Goal: Task Accomplishment & Management: Manage account settings

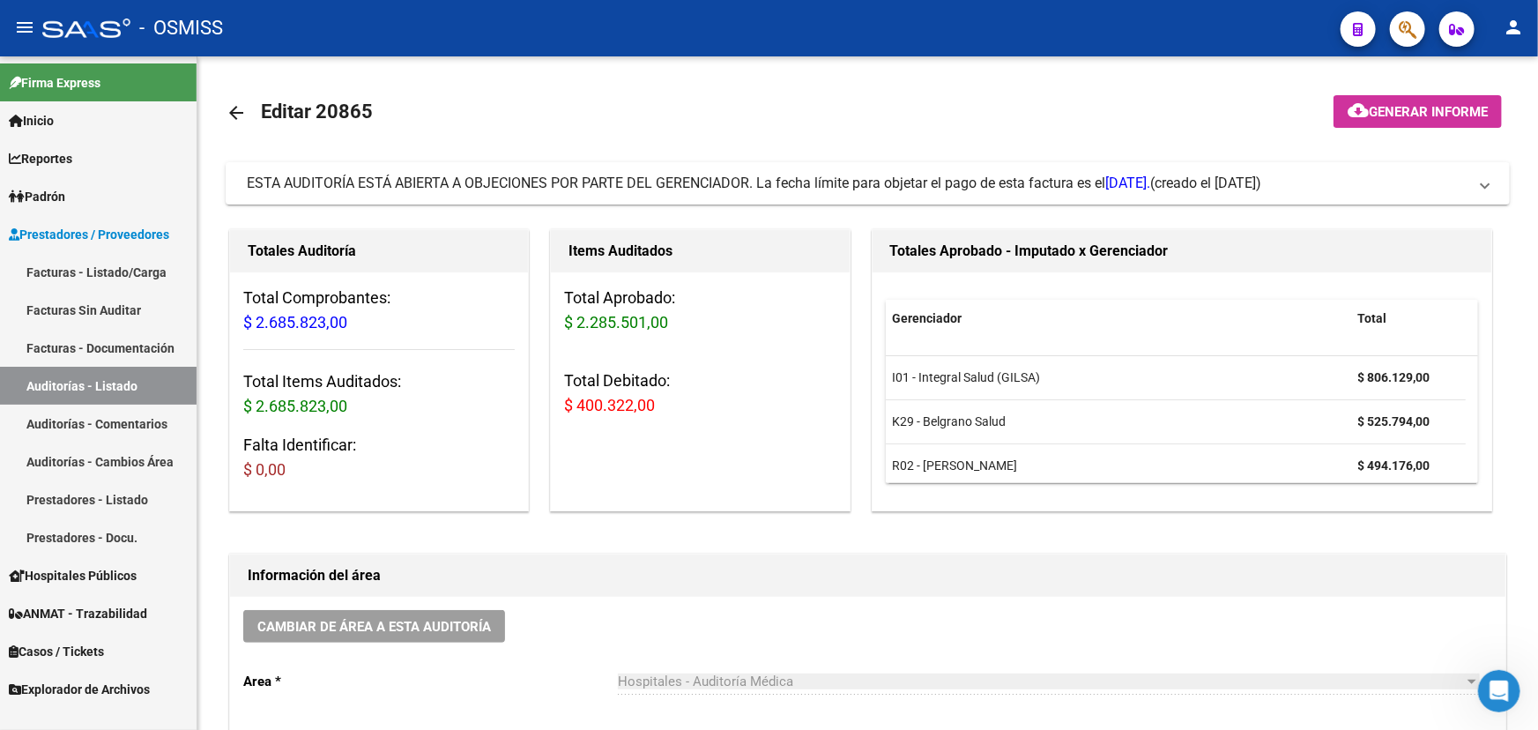
scroll to position [641, 0]
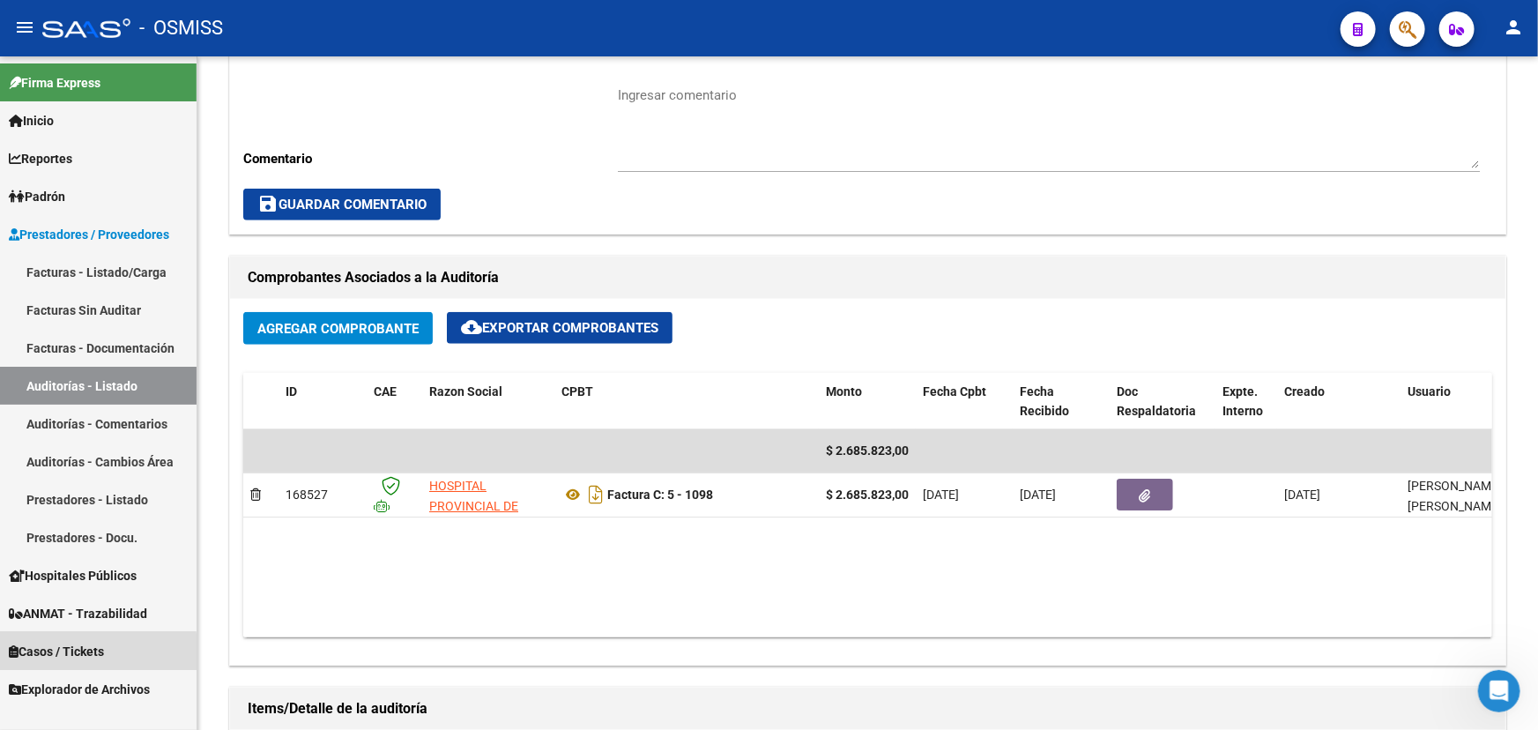
click at [74, 653] on span "Casos / Tickets" at bounding box center [56, 651] width 95 height 19
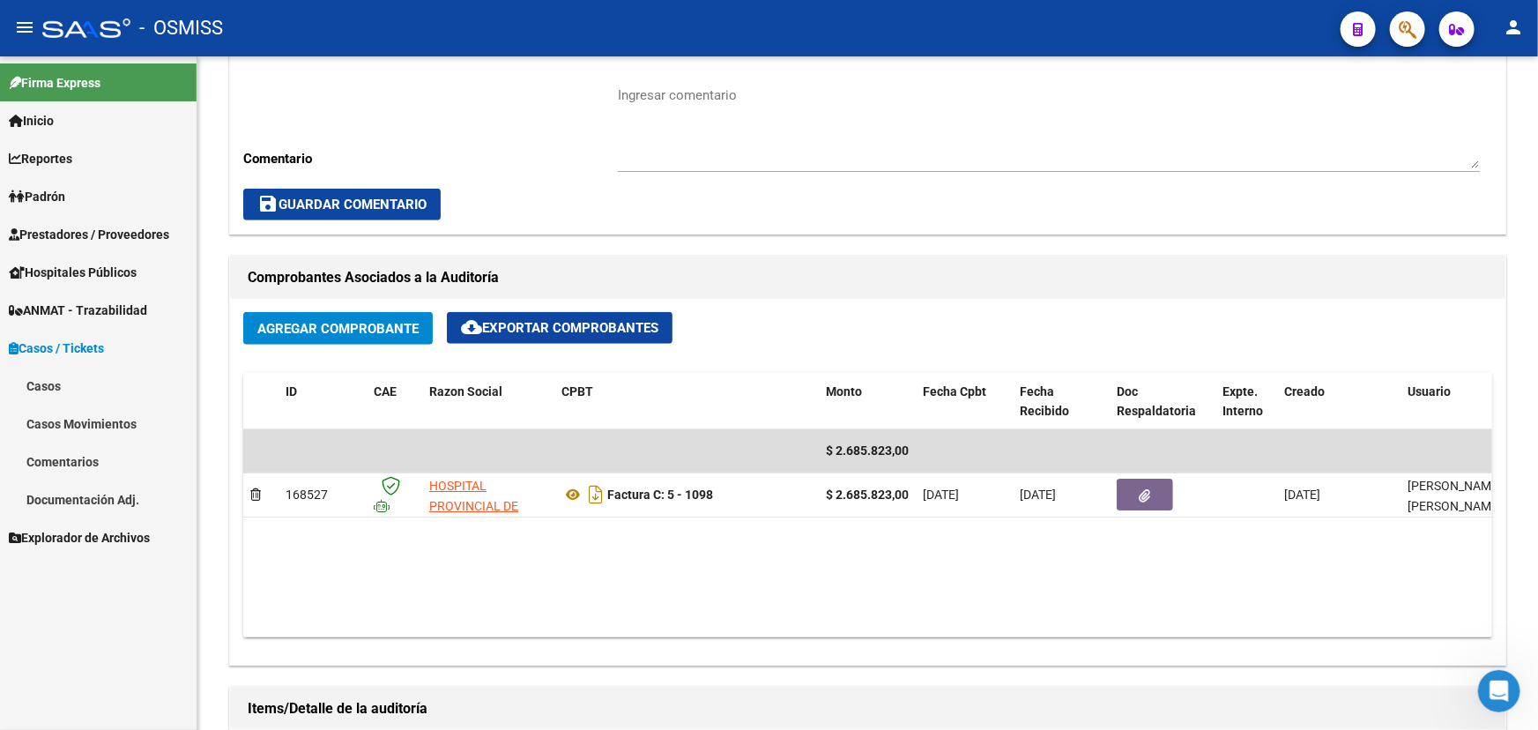
click at [60, 388] on link "Casos" at bounding box center [98, 386] width 197 height 38
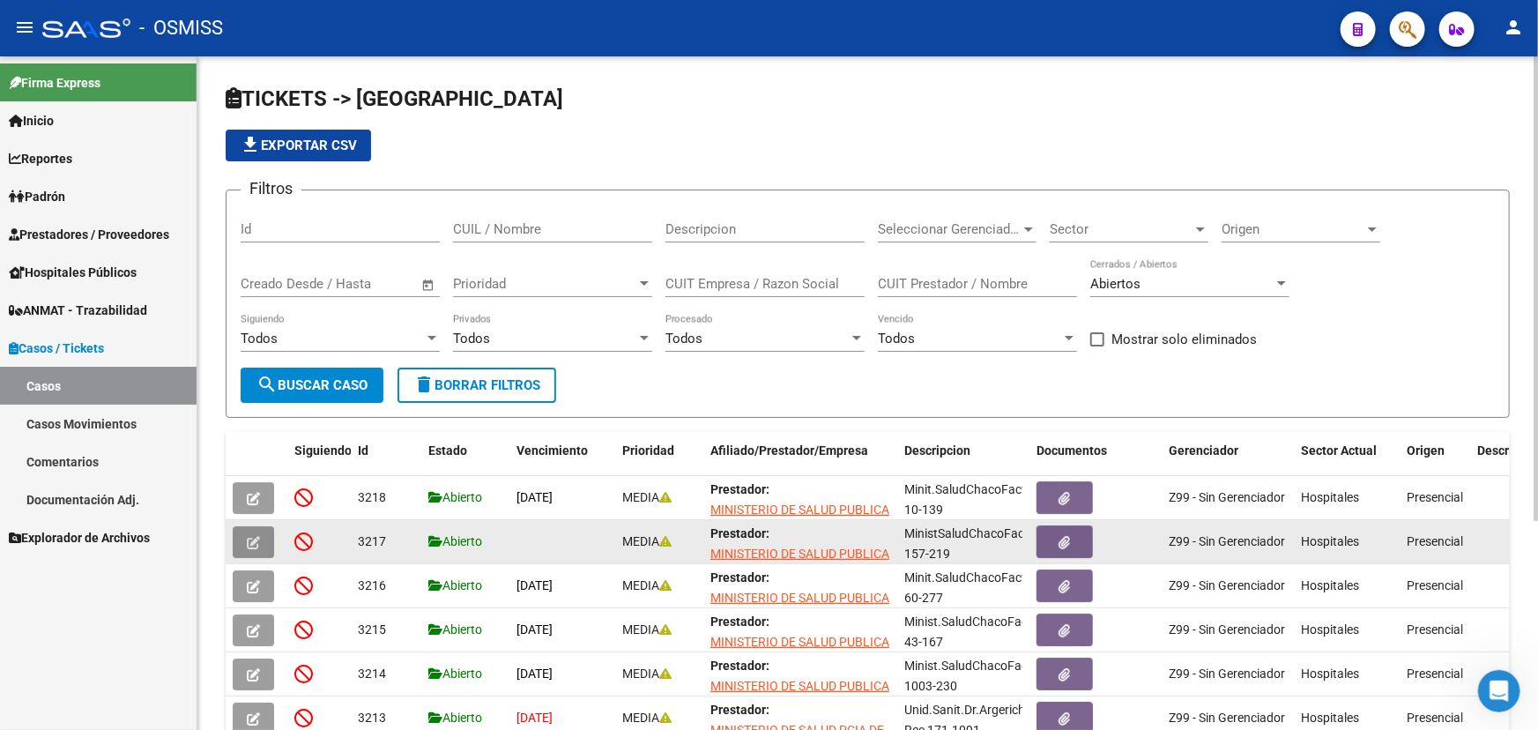
click at [250, 546] on icon "button" at bounding box center [253, 542] width 13 height 13
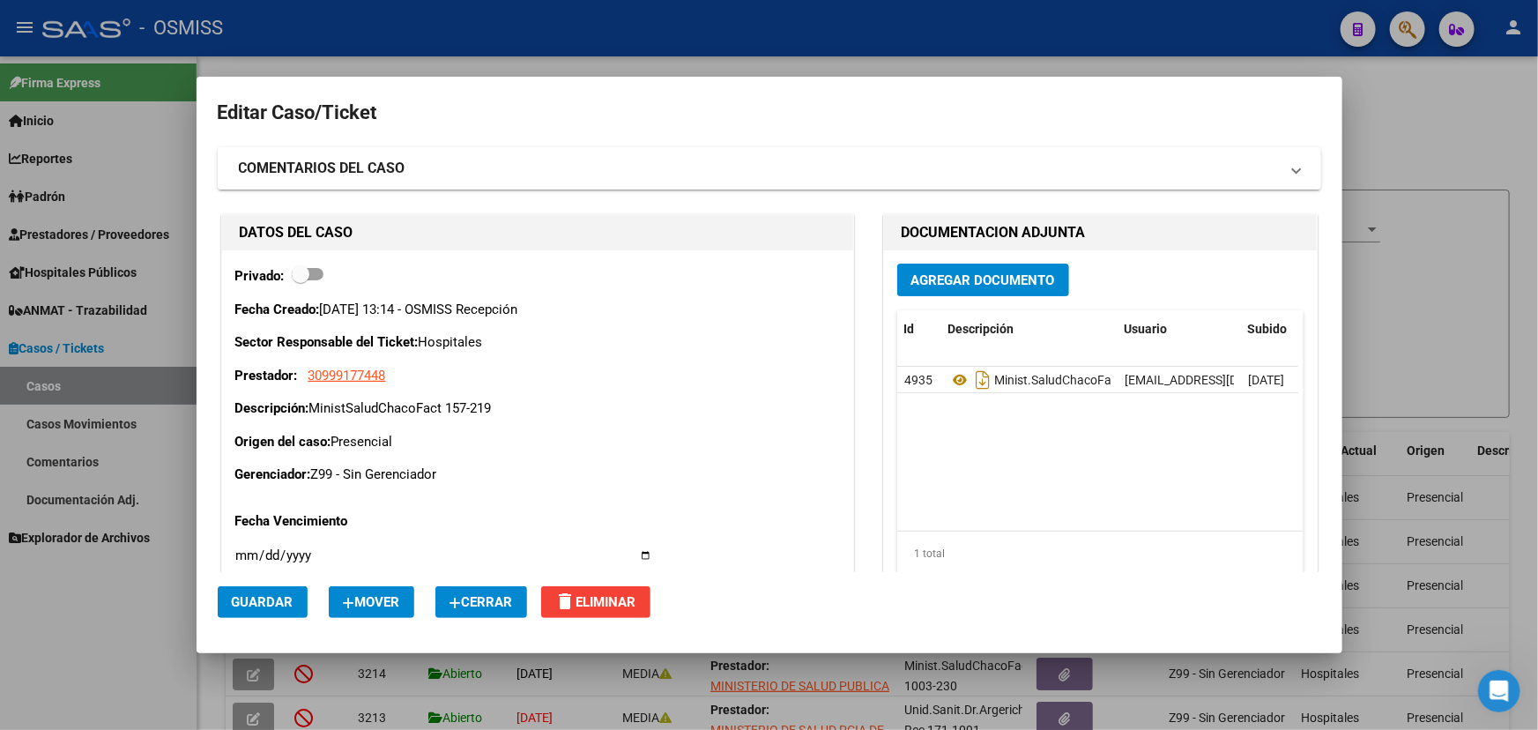
click at [492, 604] on span "Cerrar" at bounding box center [481, 602] width 63 height 16
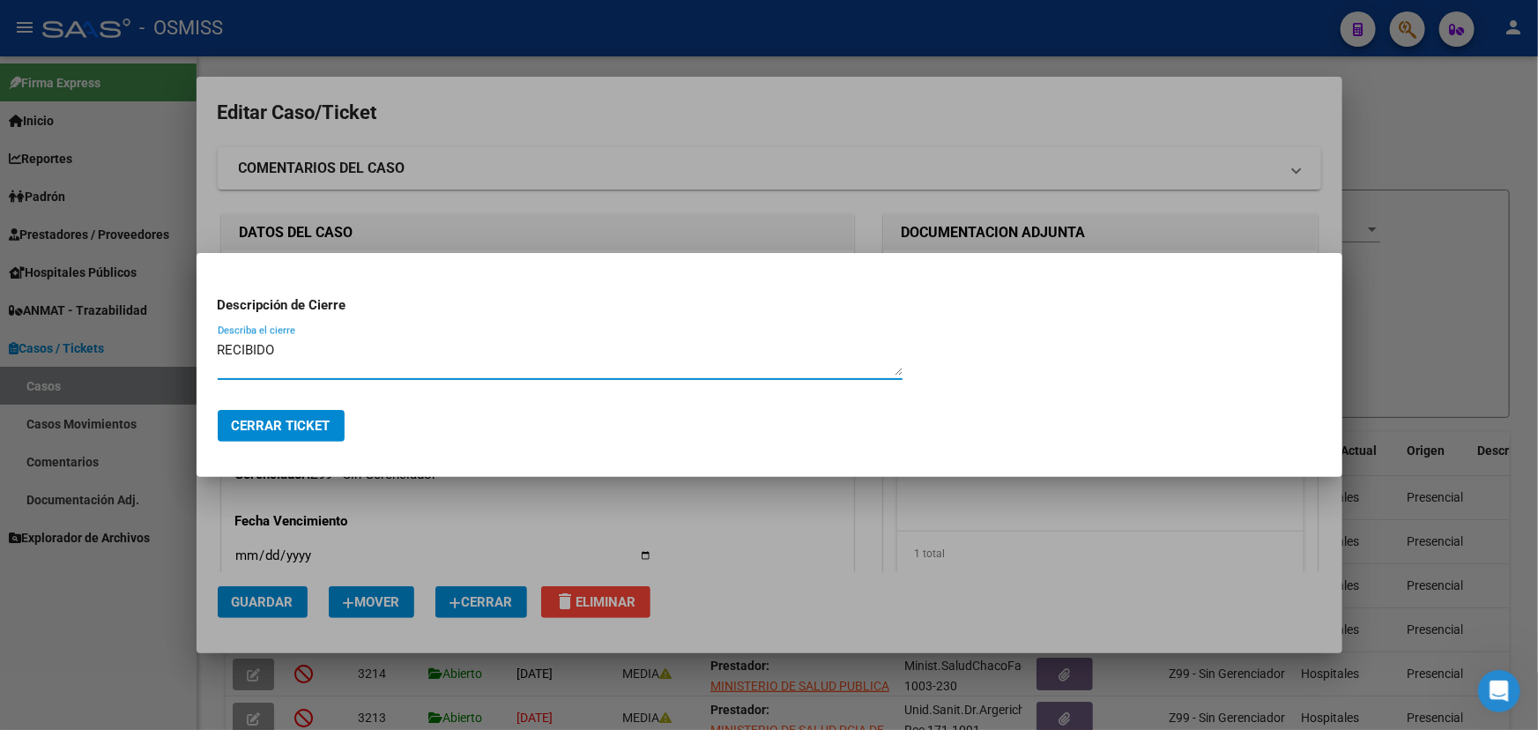
type textarea "RECIBIDO"
click at [288, 418] on span "Cerrar Ticket" at bounding box center [281, 426] width 99 height 16
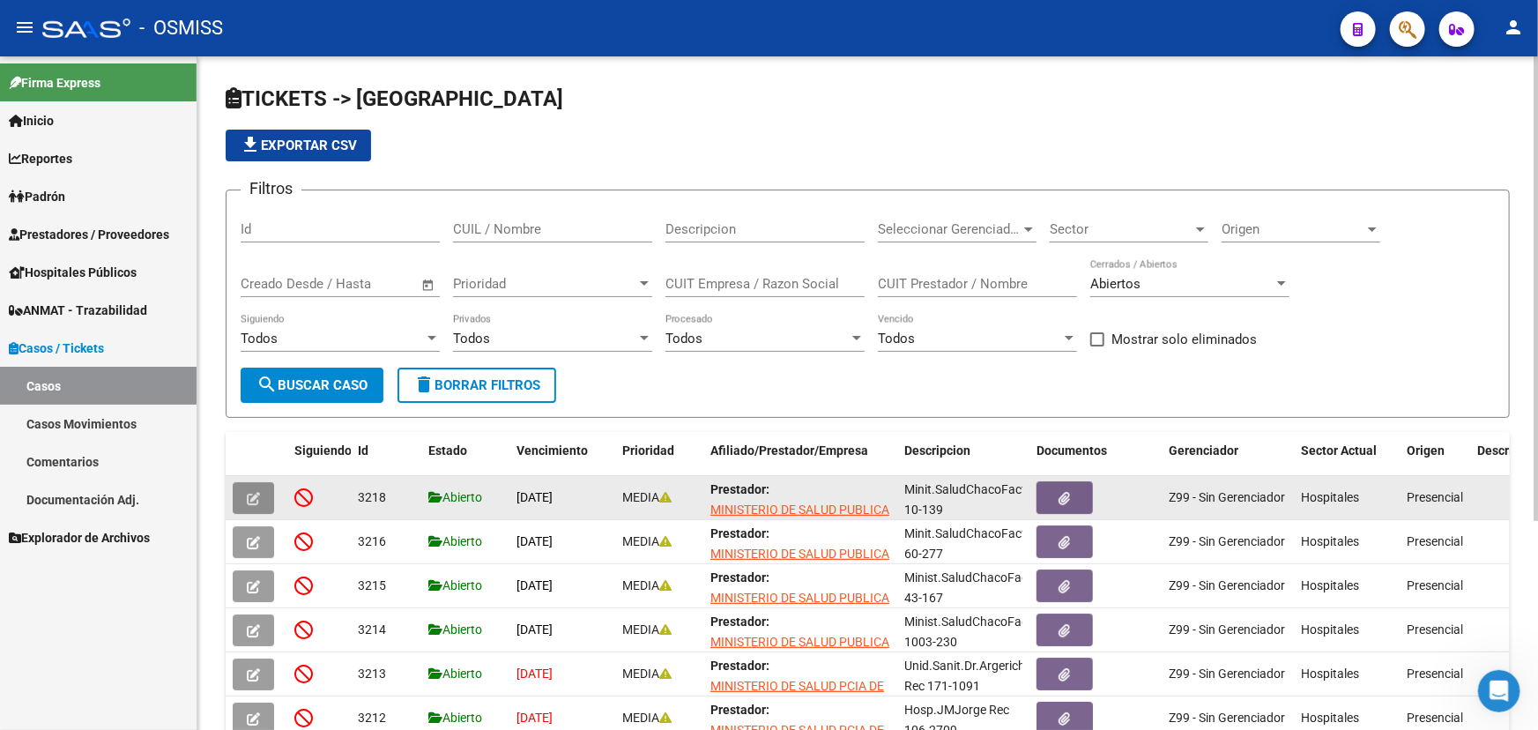
click at [255, 495] on icon "button" at bounding box center [253, 498] width 13 height 13
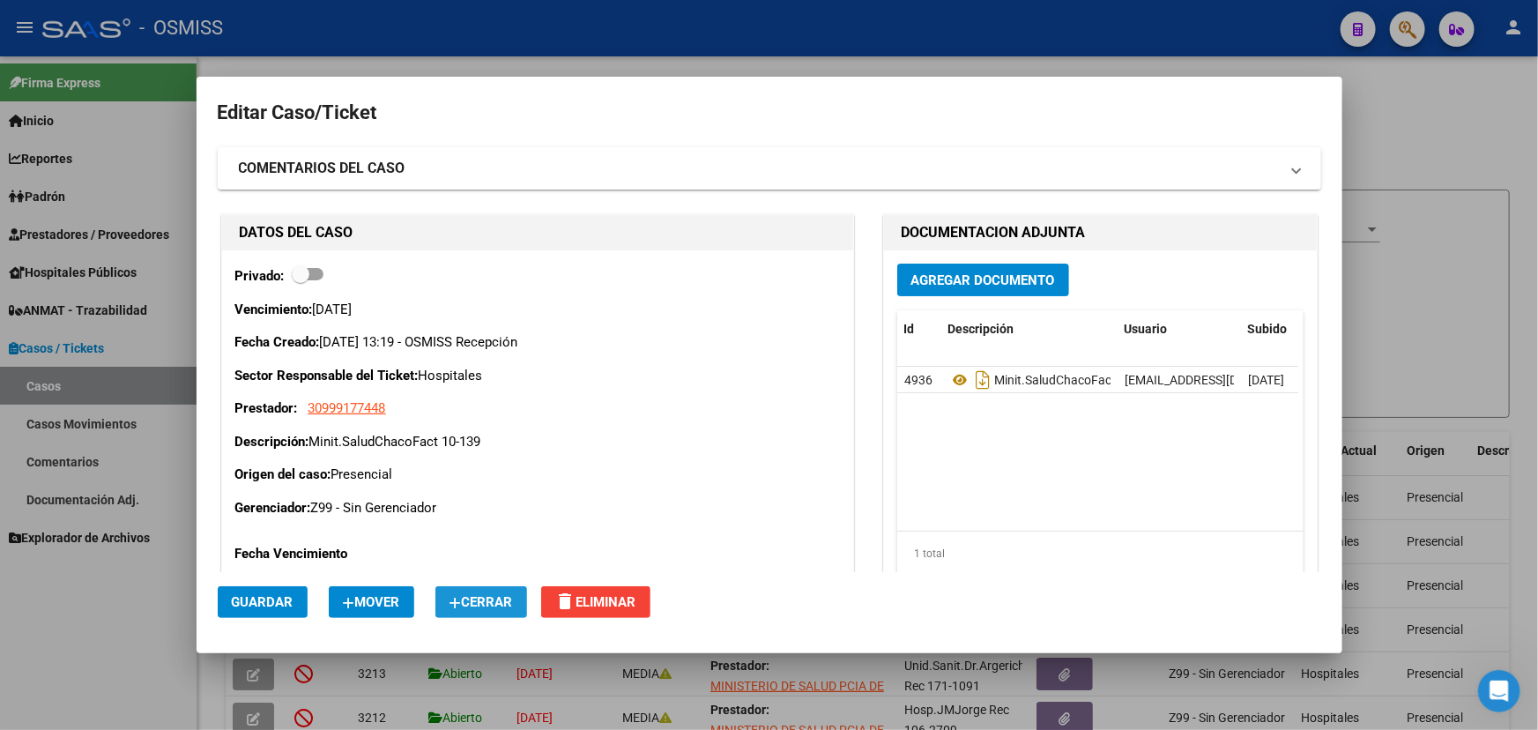
click at [460, 594] on span "Cerrar" at bounding box center [481, 602] width 63 height 16
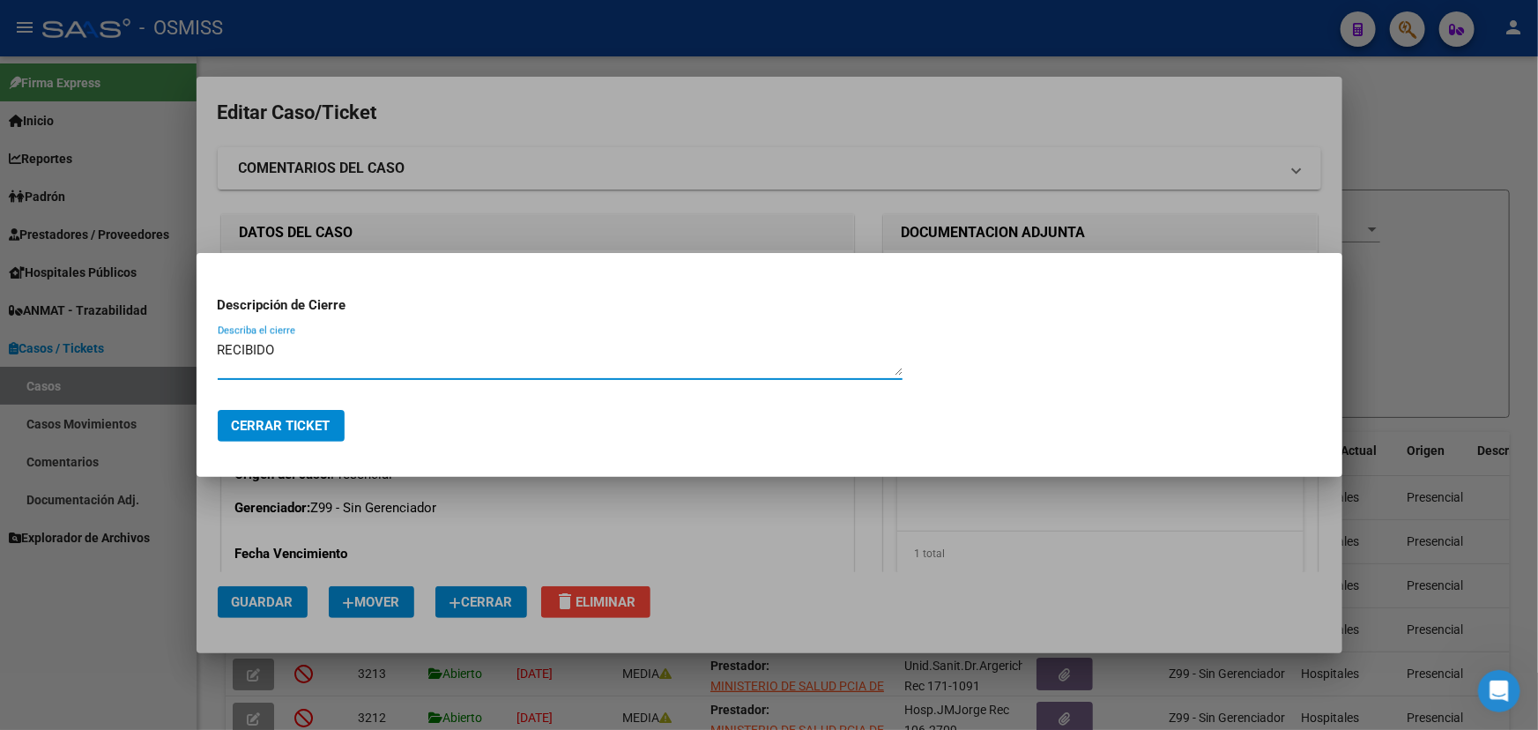
type textarea "RECIBIDO"
click at [313, 421] on span "Cerrar Ticket" at bounding box center [281, 426] width 99 height 16
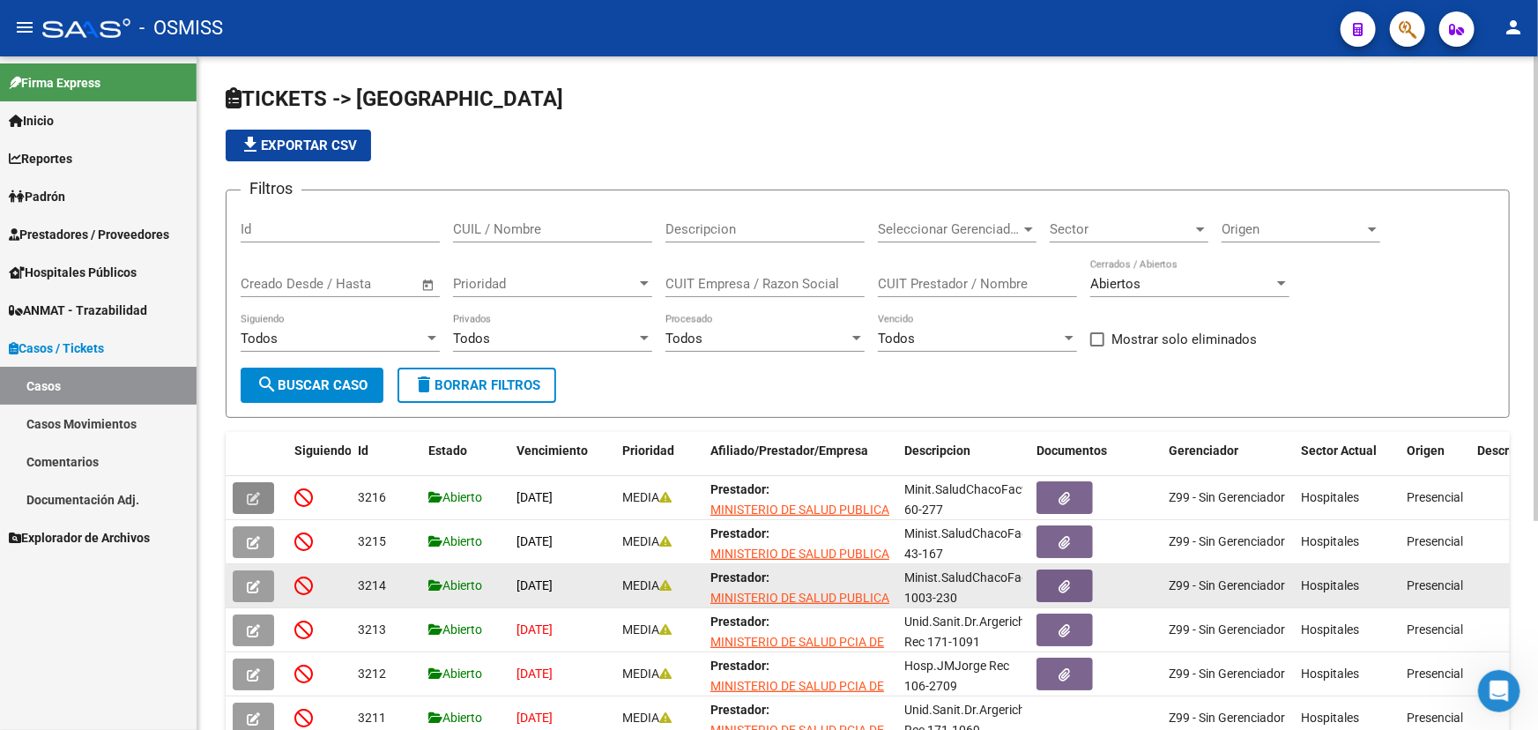
click at [248, 588] on icon "button" at bounding box center [253, 586] width 13 height 13
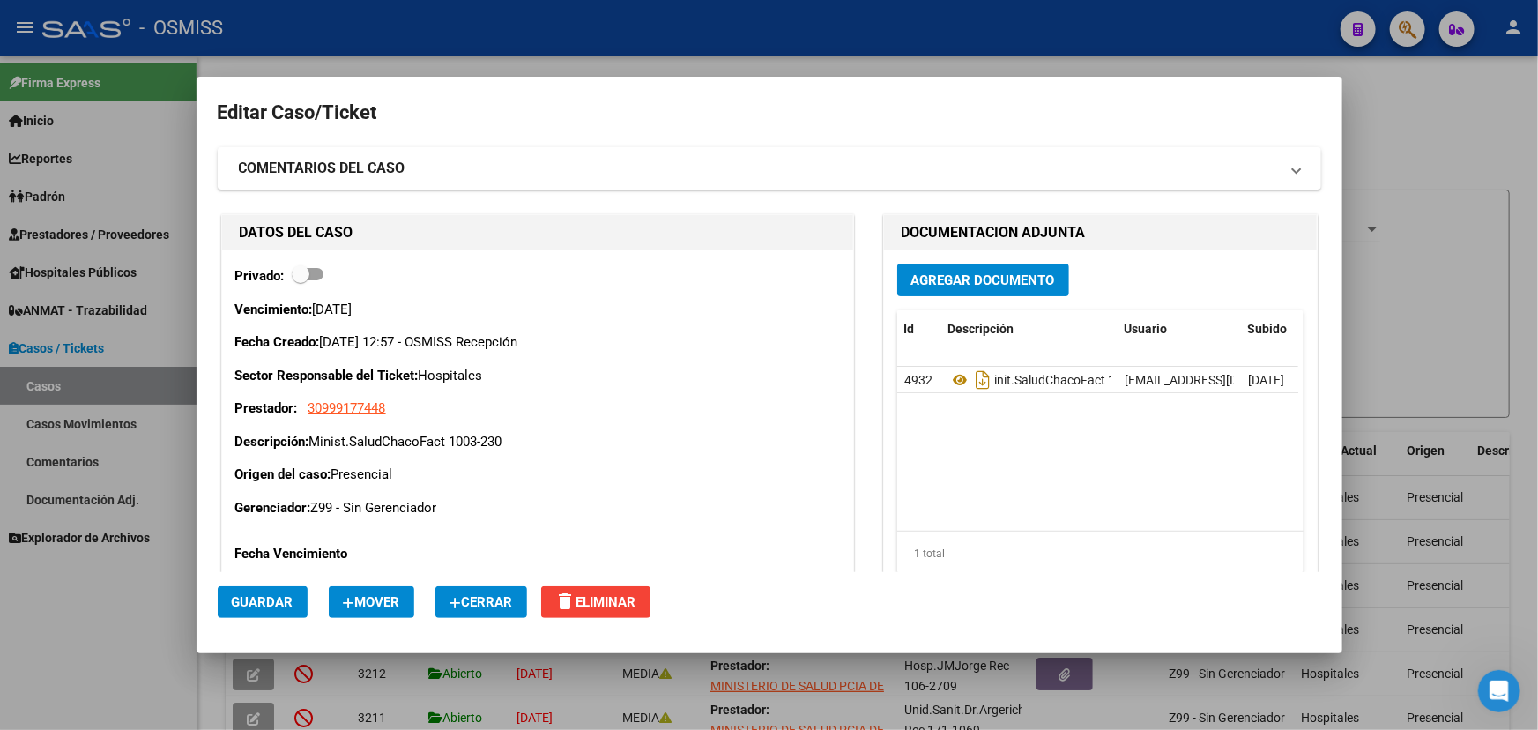
click at [468, 607] on span "Cerrar" at bounding box center [481, 602] width 63 height 16
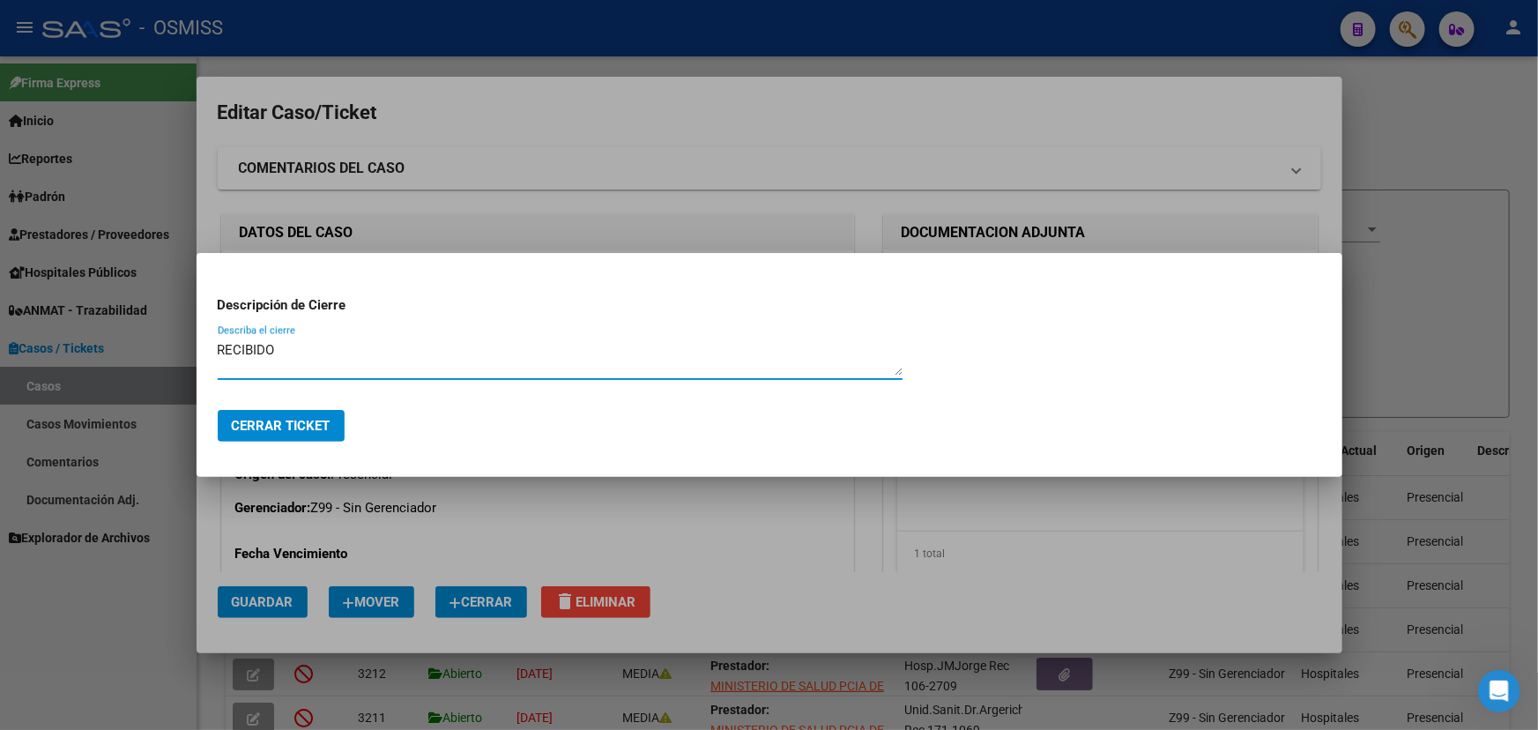
type textarea "RECIBIDO"
click at [313, 418] on span "Cerrar Ticket" at bounding box center [281, 426] width 99 height 16
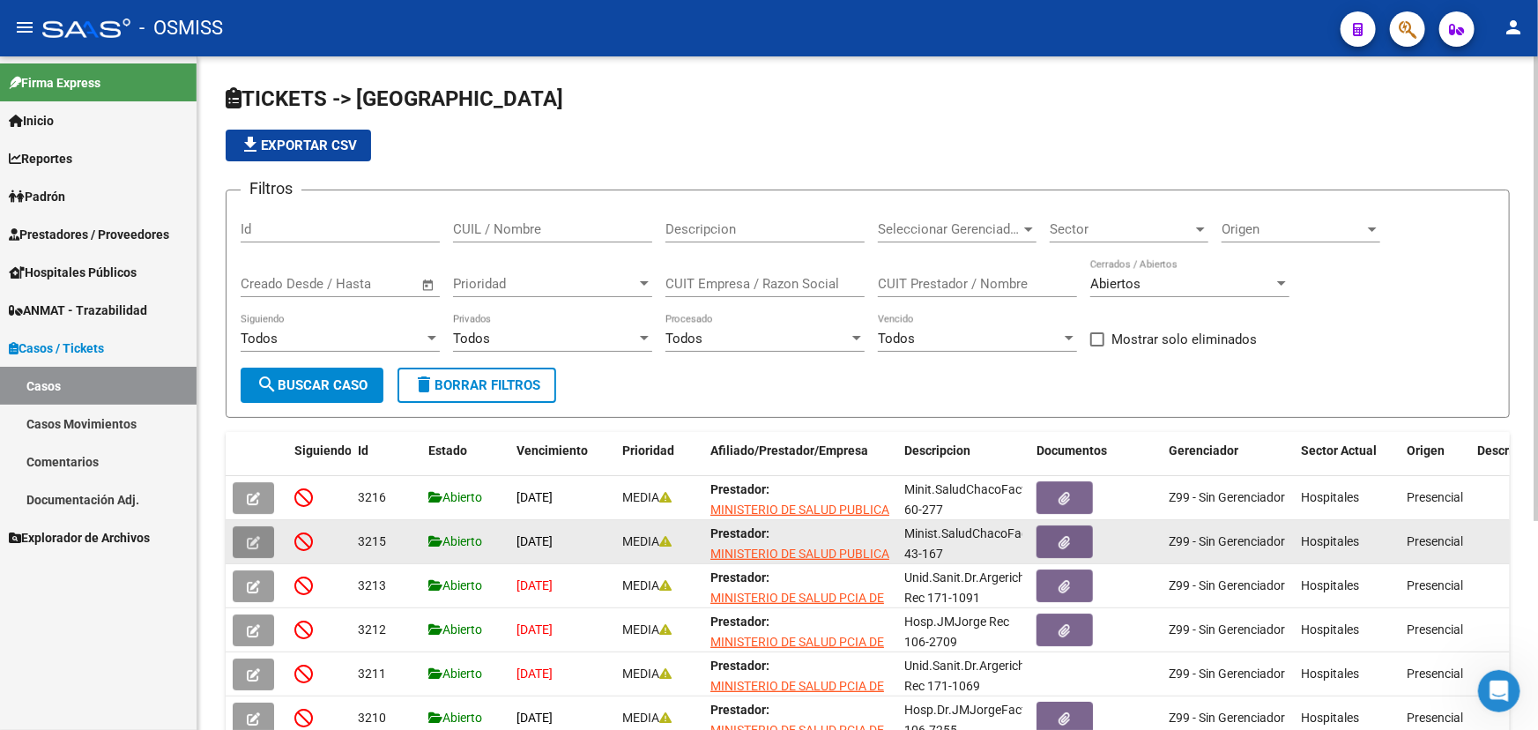
click at [261, 547] on button "button" at bounding box center [253, 542] width 41 height 32
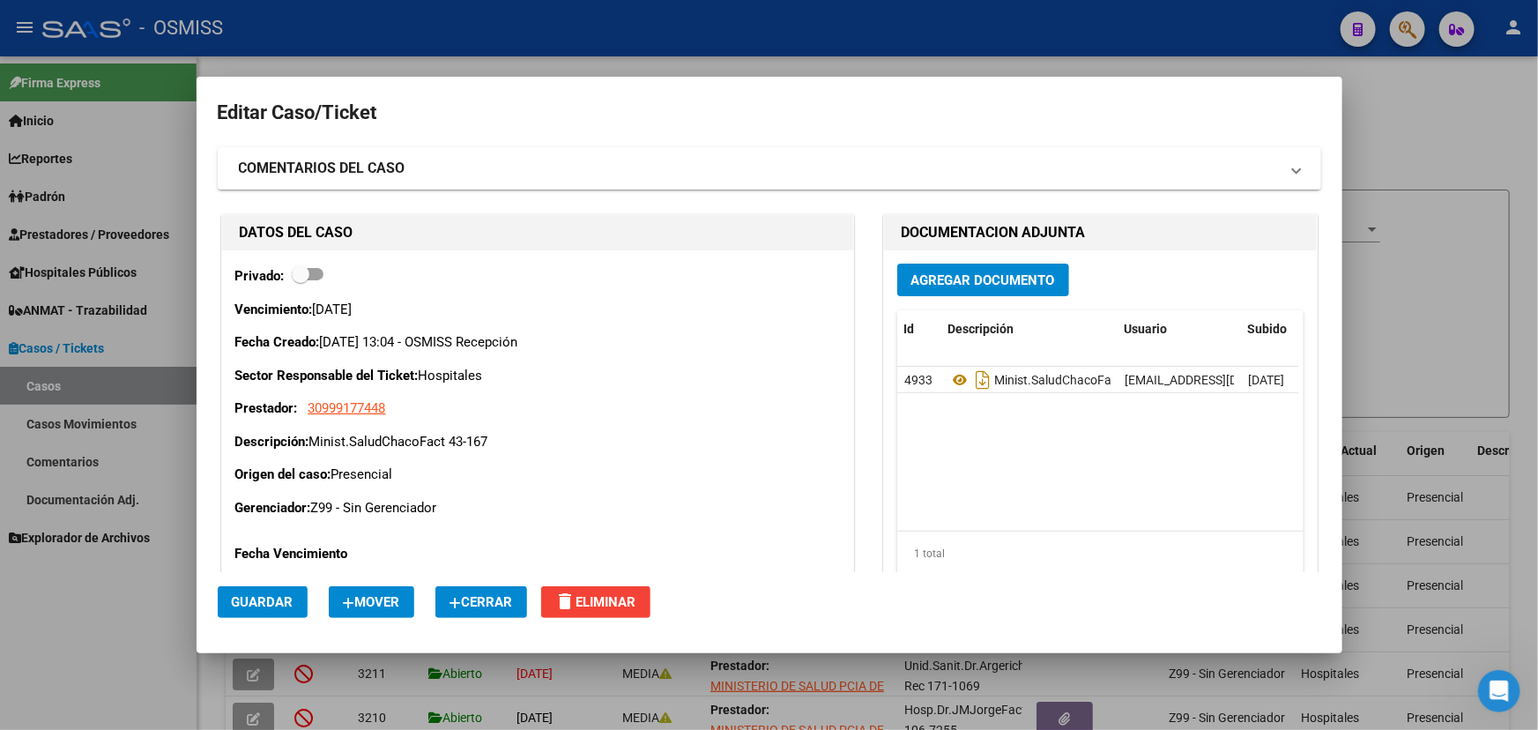
click at [476, 607] on span "Cerrar" at bounding box center [481, 602] width 63 height 16
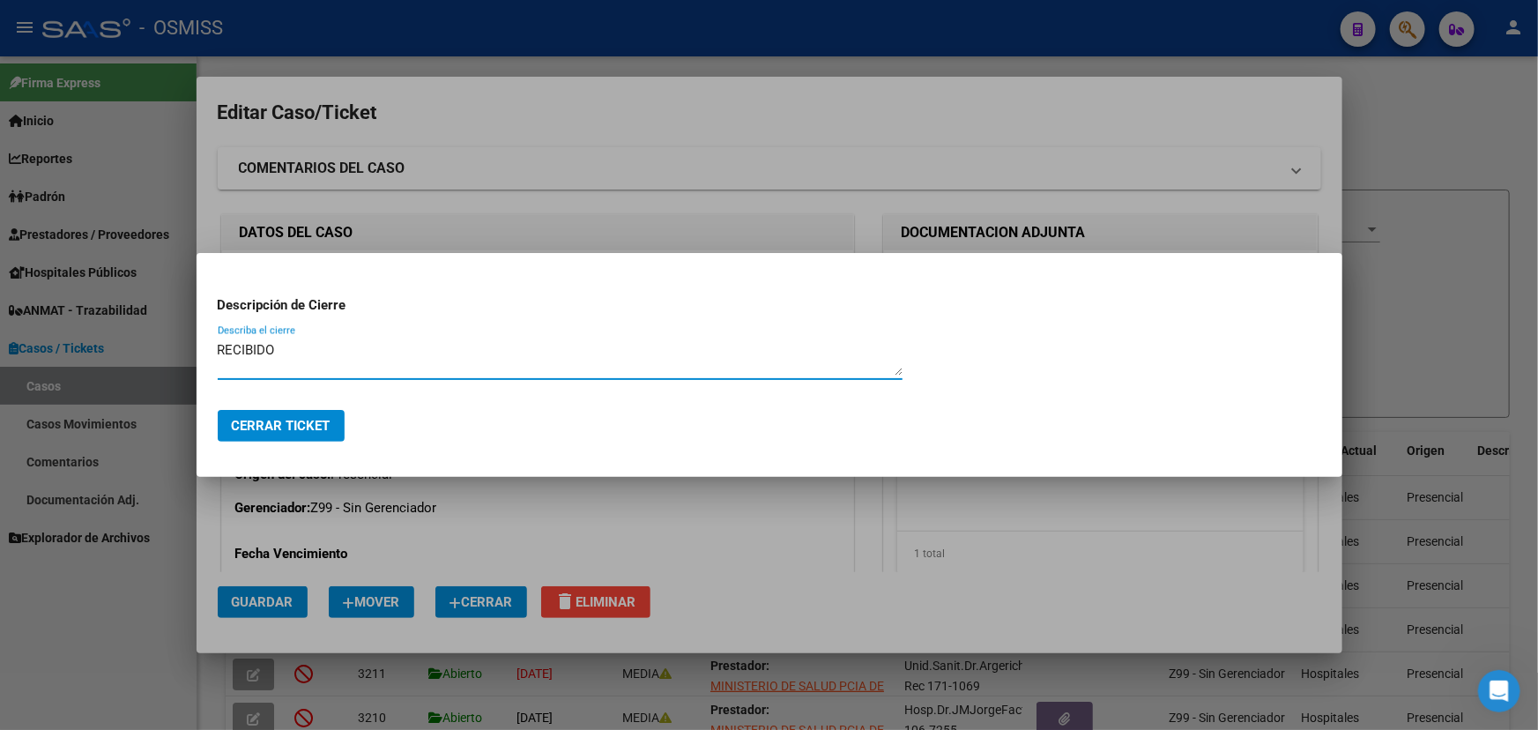
type textarea "RECIBIDO"
click at [316, 432] on span "Cerrar Ticket" at bounding box center [281, 426] width 99 height 16
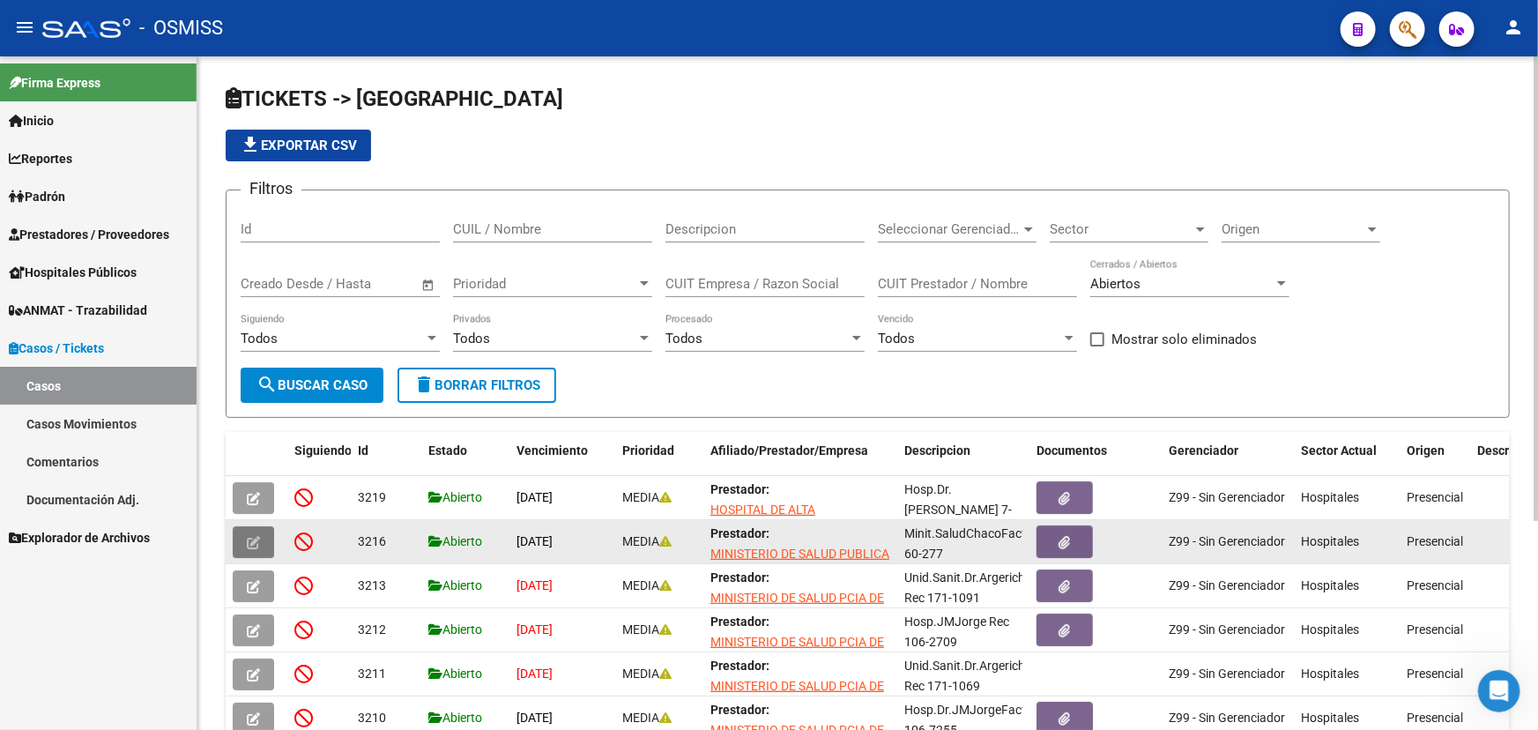
click at [258, 540] on icon "button" at bounding box center [253, 542] width 13 height 13
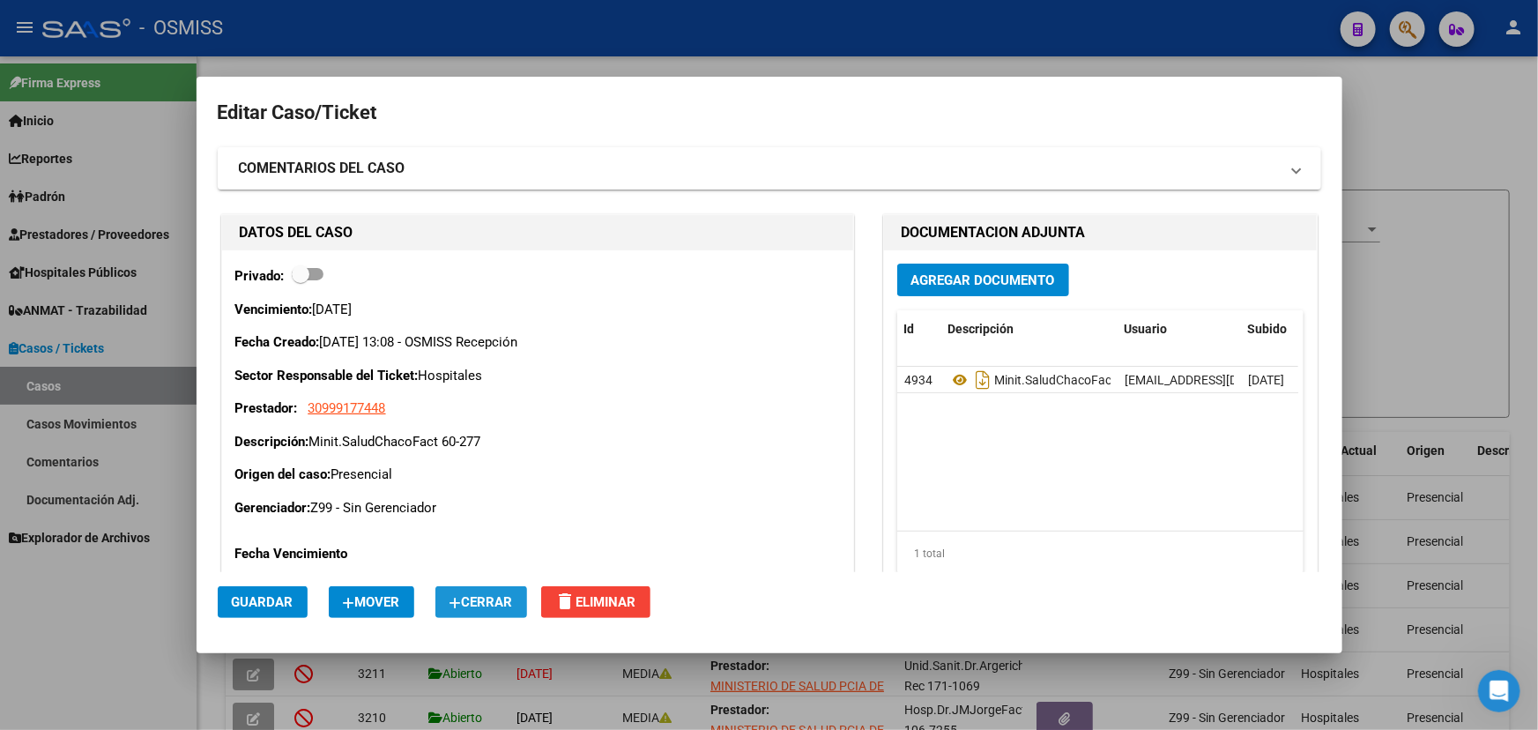
click at [496, 603] on span "Cerrar" at bounding box center [481, 602] width 63 height 16
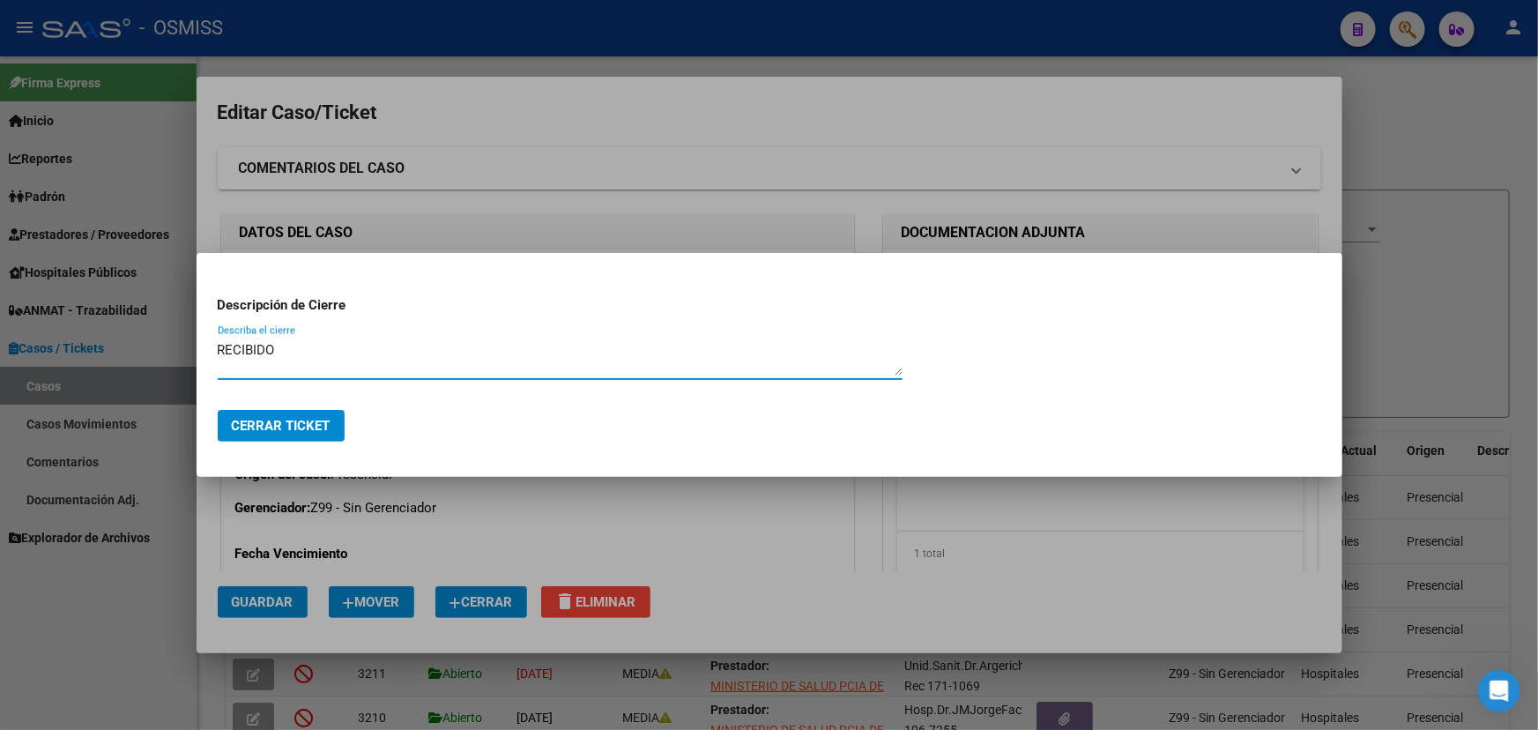
type textarea "RECIBIDO"
click at [274, 428] on span "Cerrar Ticket" at bounding box center [281, 426] width 99 height 16
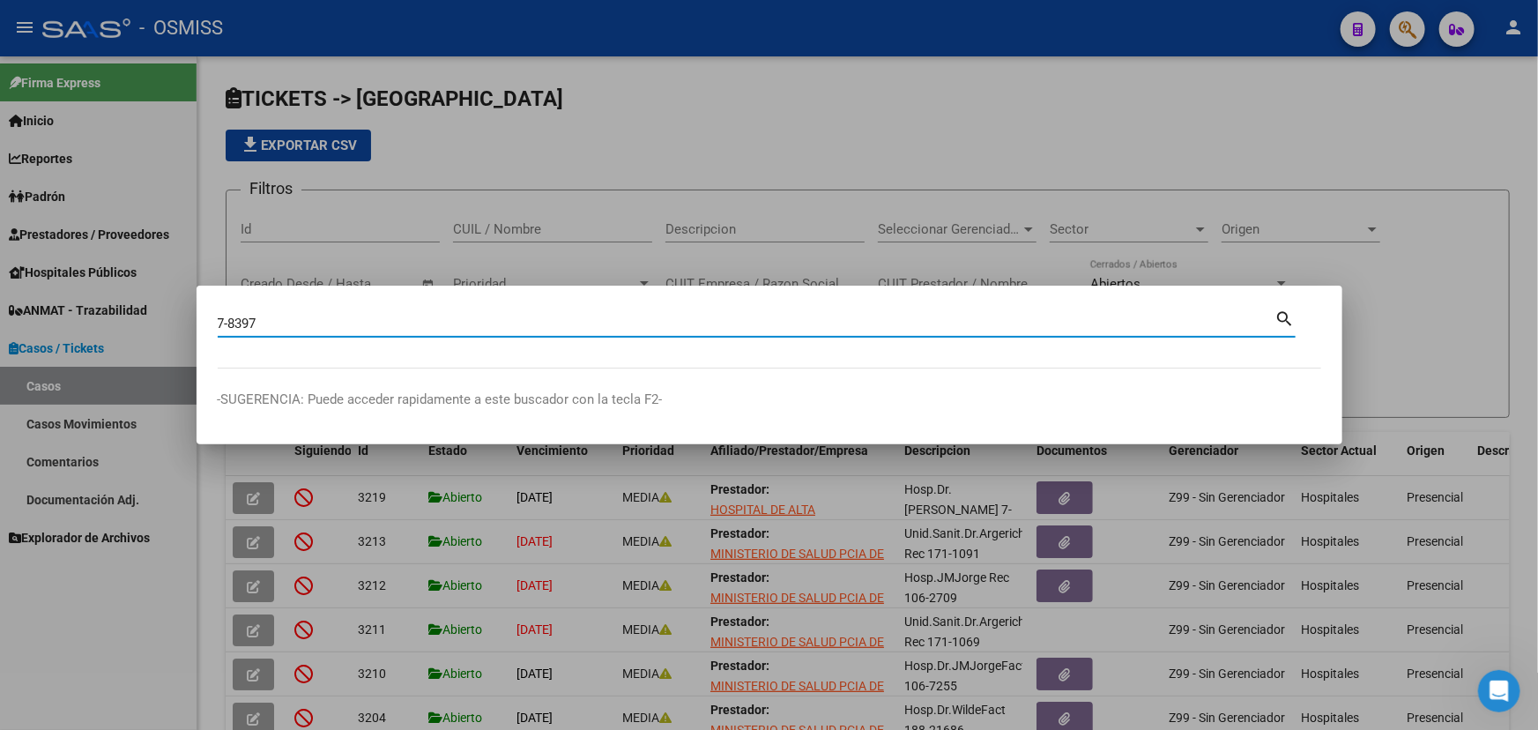
type input "7-8397"
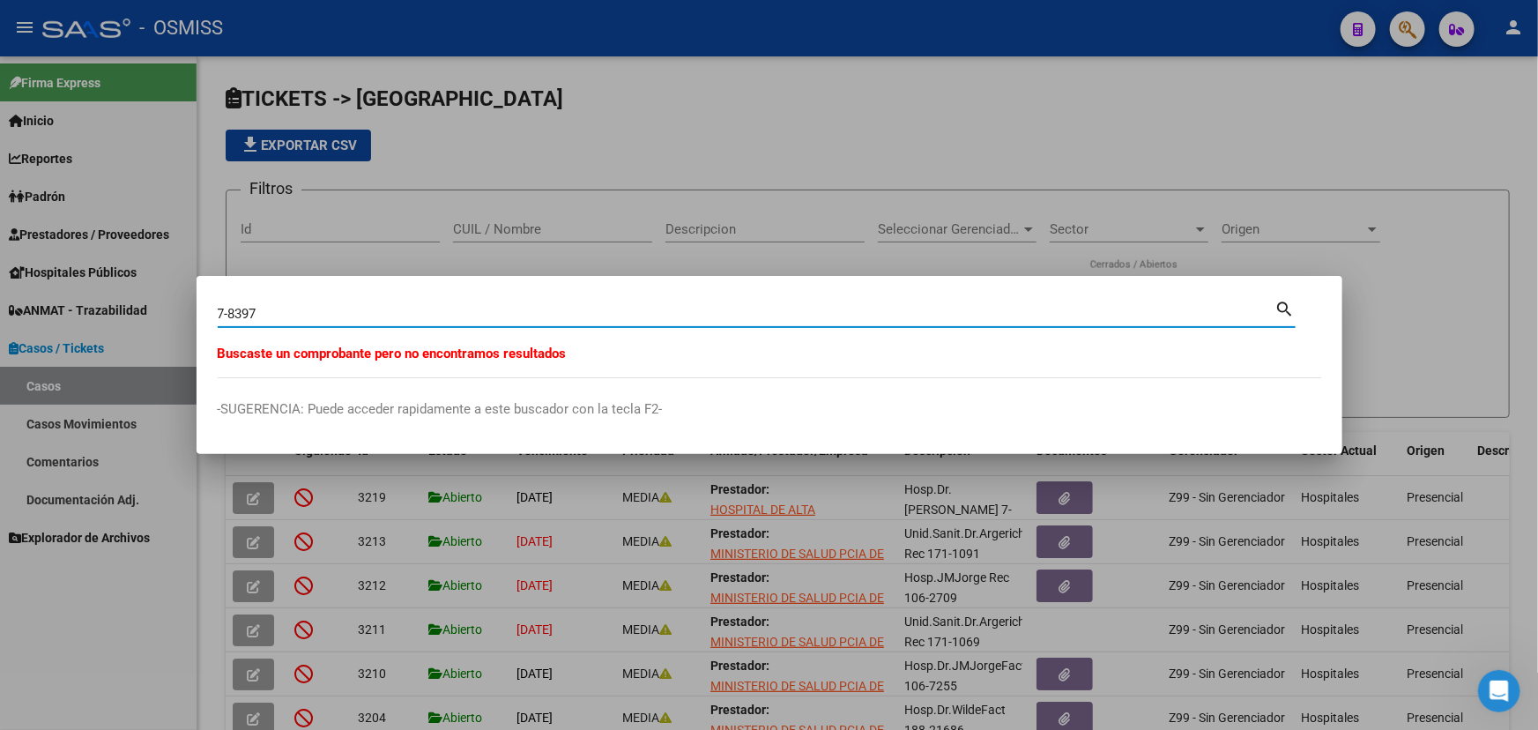
click at [1053, 140] on div at bounding box center [769, 365] width 1538 height 730
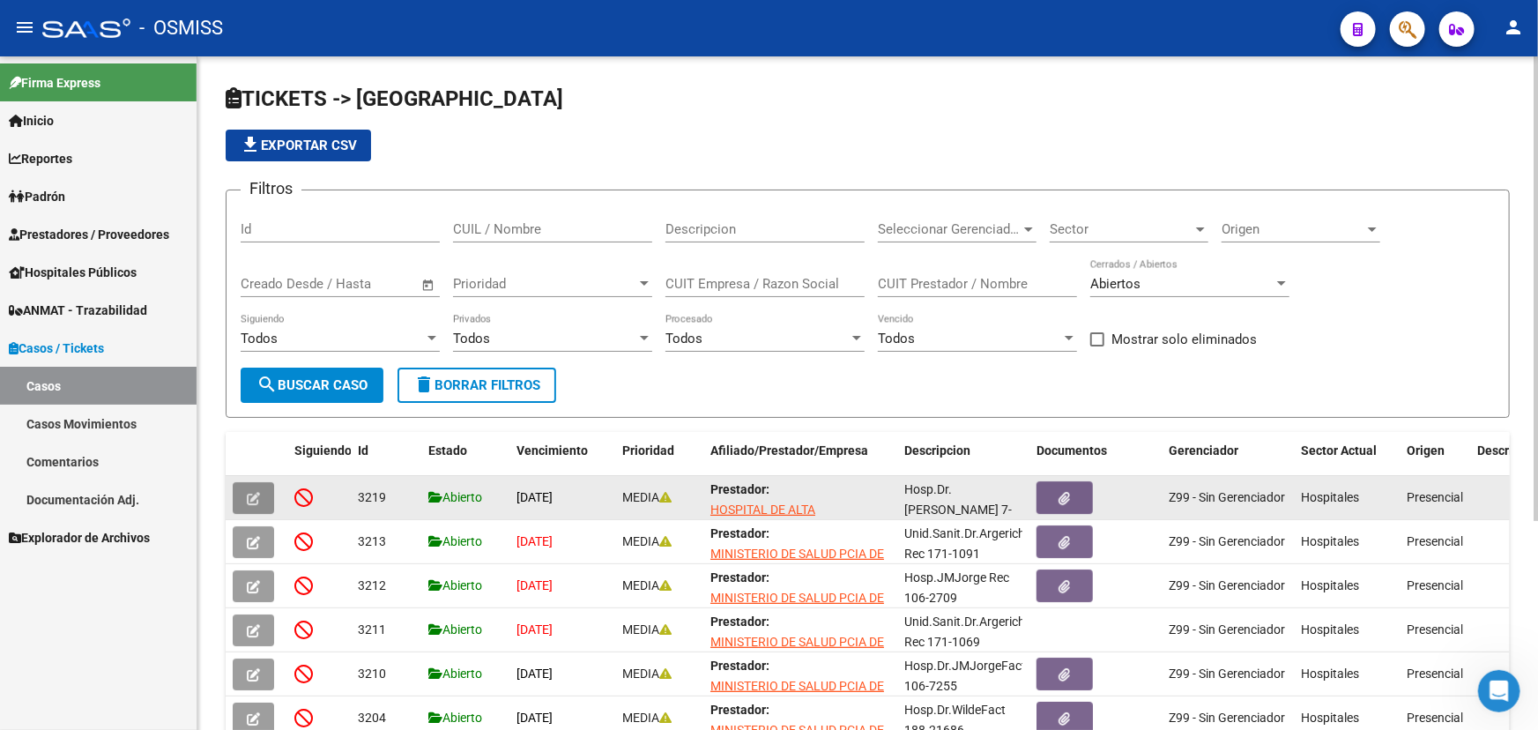
click at [244, 503] on button "button" at bounding box center [253, 498] width 41 height 32
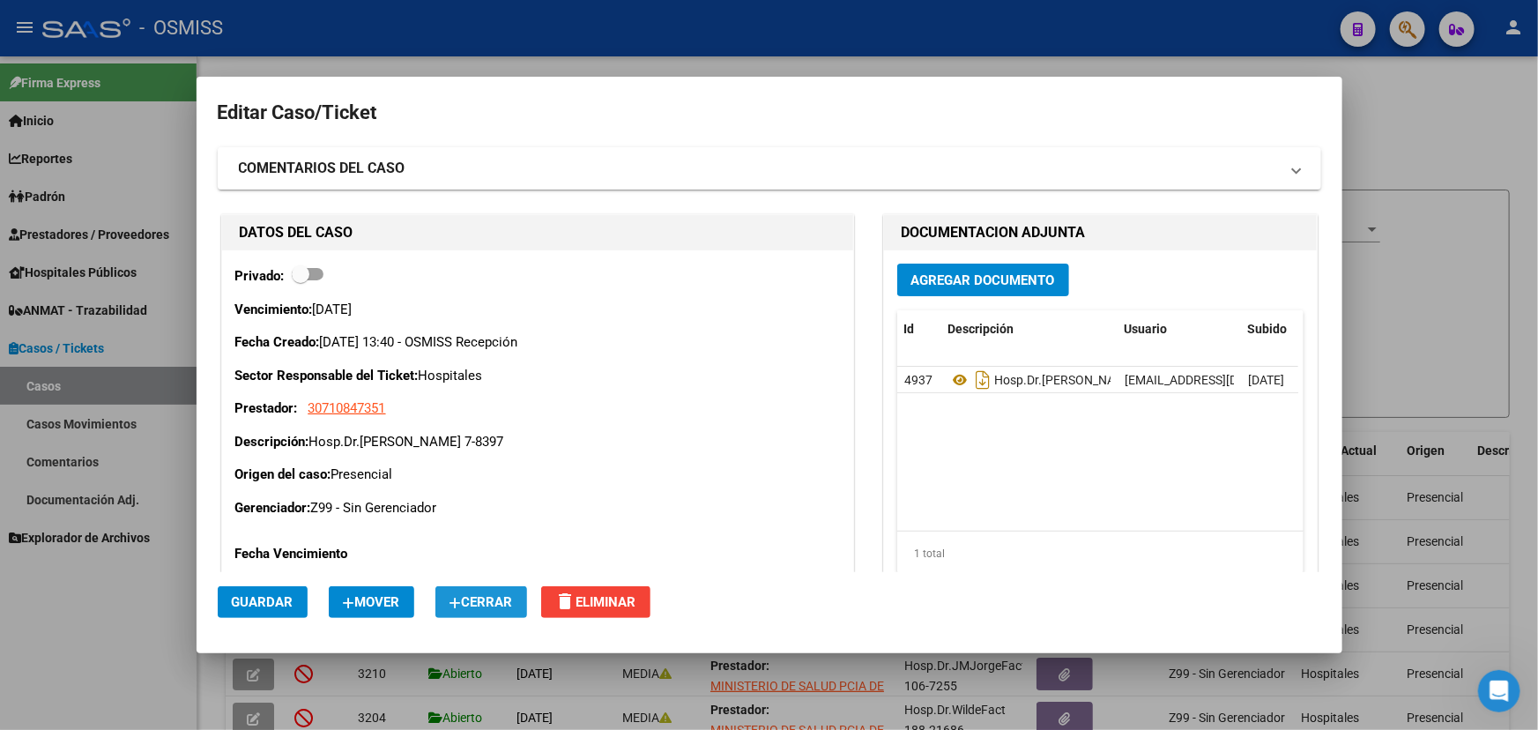
click at [485, 604] on span "Cerrar" at bounding box center [481, 602] width 63 height 16
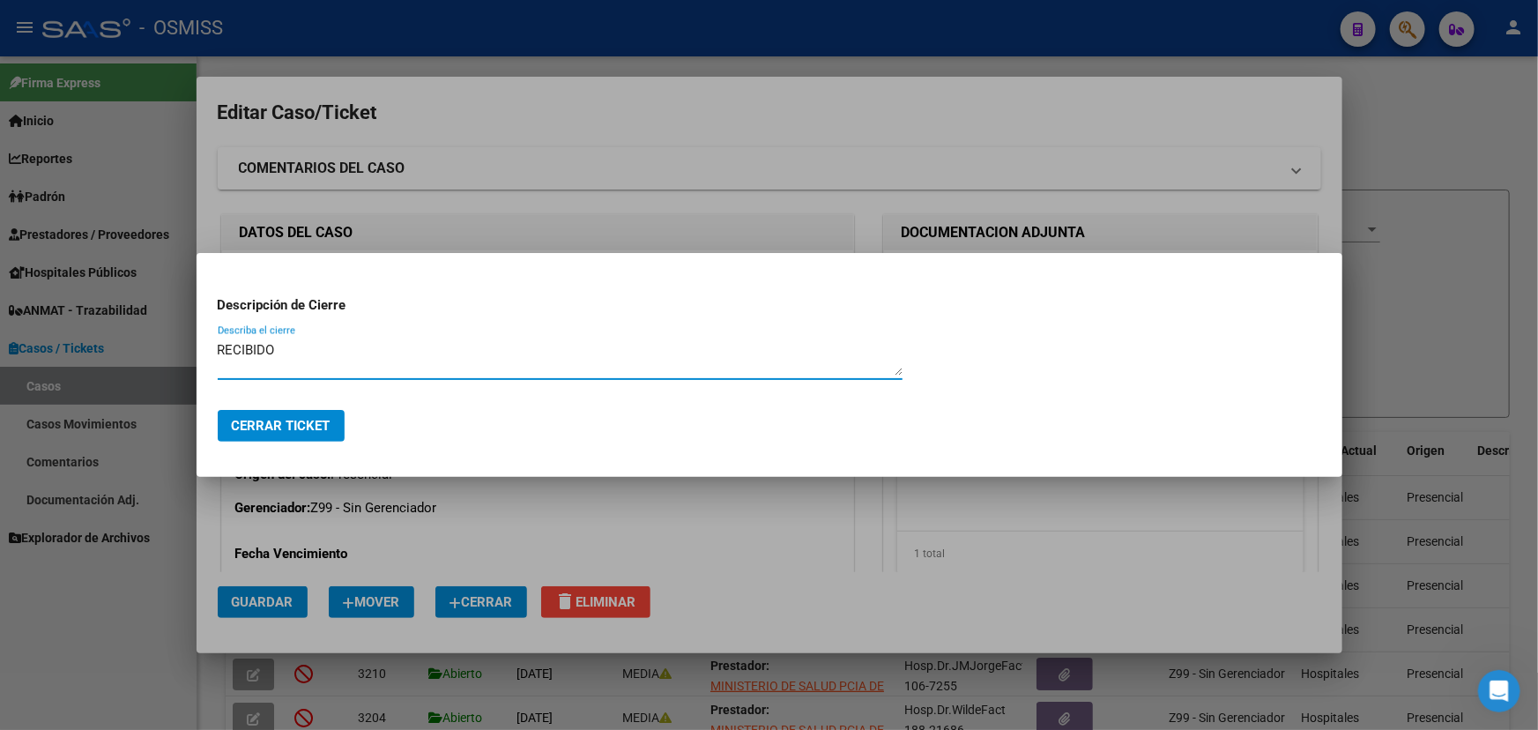
type textarea "RECIBIDO"
click at [263, 425] on span "Cerrar Ticket" at bounding box center [281, 426] width 99 height 16
